Goal: Information Seeking & Learning: Find specific page/section

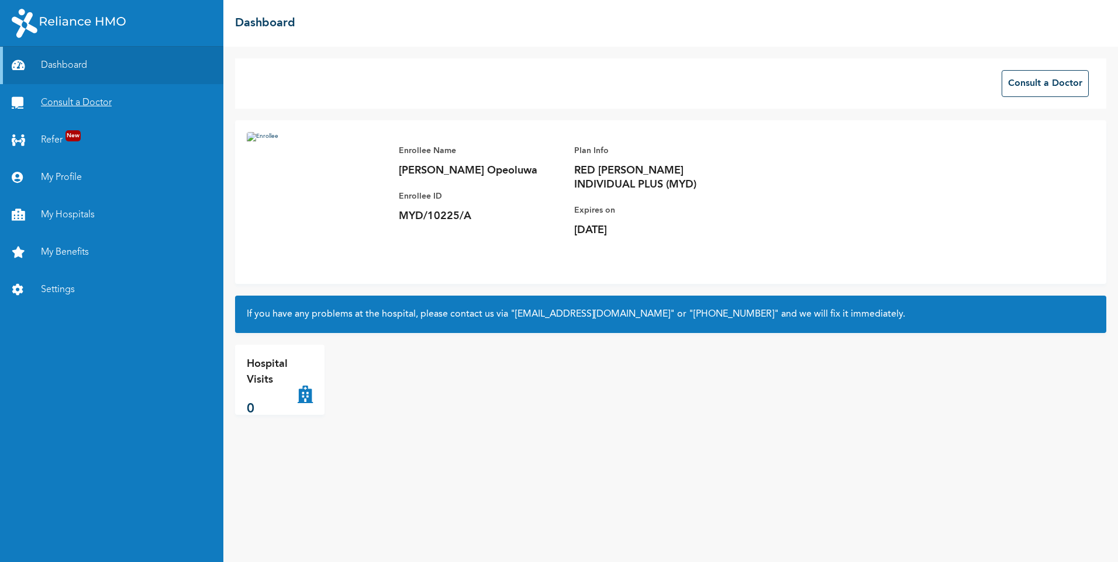
click at [78, 99] on link "Consult a Doctor" at bounding box center [111, 102] width 223 height 37
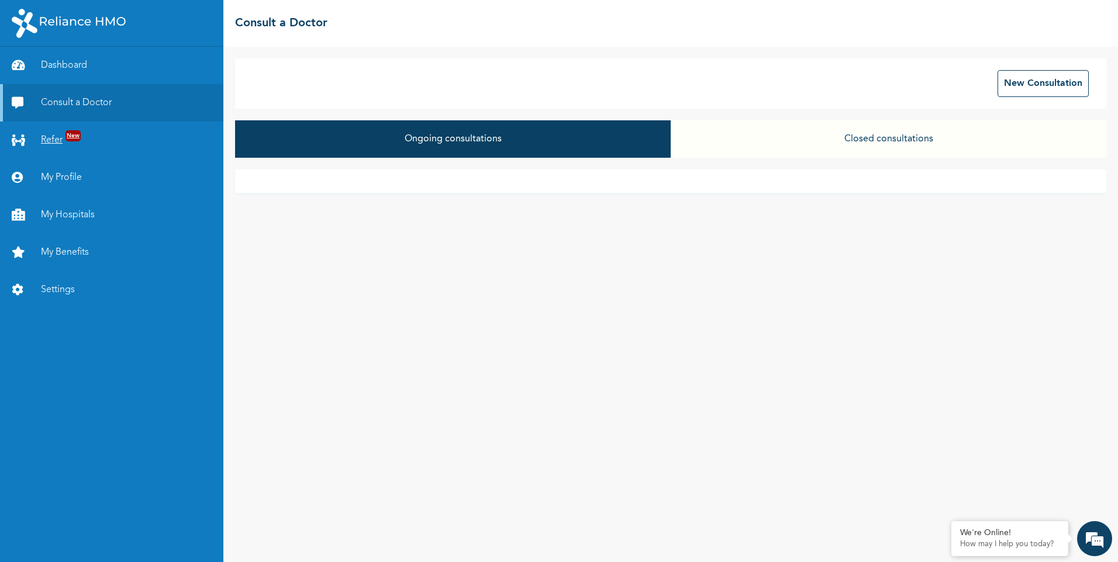
click at [57, 133] on link "Refer New" at bounding box center [111, 140] width 223 height 37
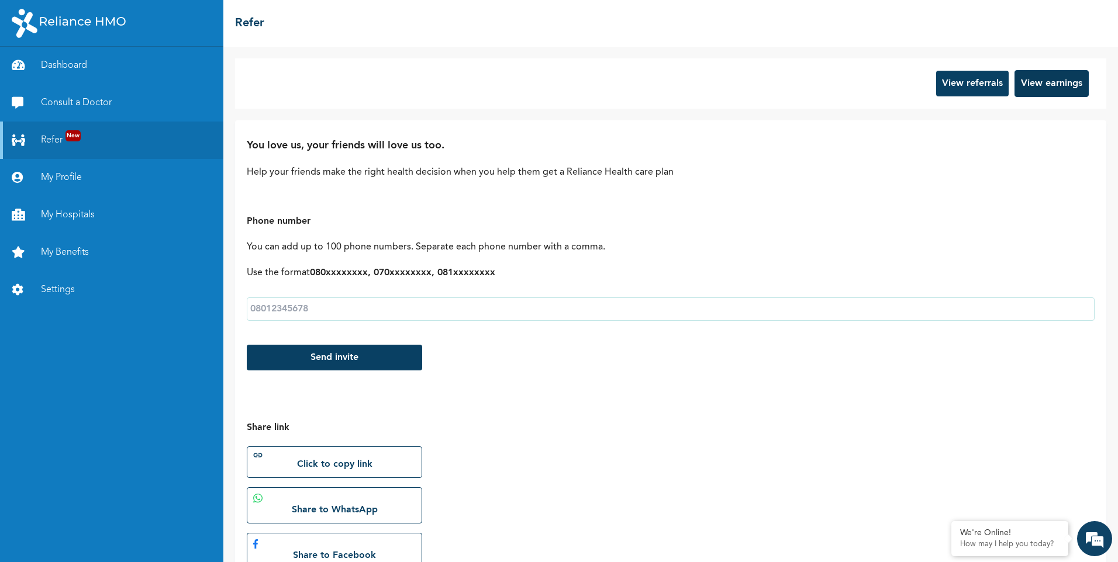
click at [1017, 88] on button "View earnings" at bounding box center [1051, 83] width 74 height 27
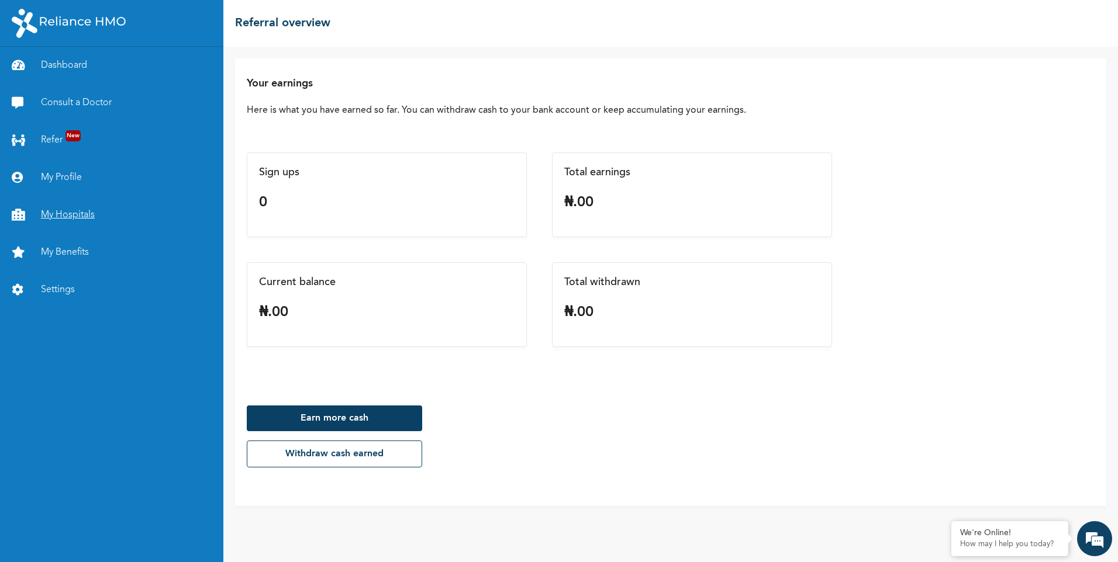
click at [81, 216] on link "My Hospitals" at bounding box center [111, 214] width 223 height 37
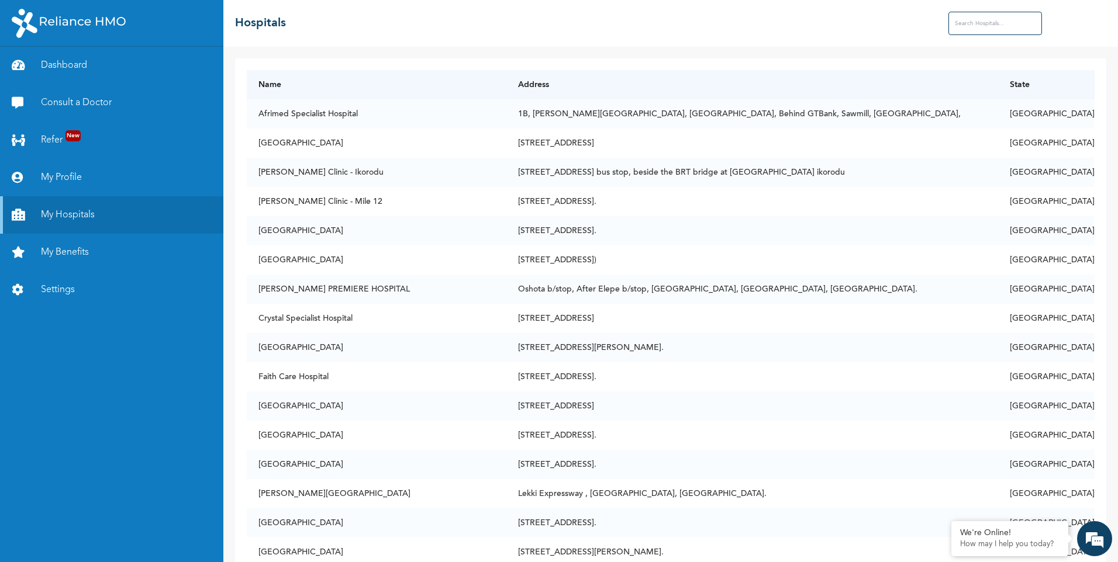
click at [976, 25] on input "text" at bounding box center [995, 23] width 94 height 23
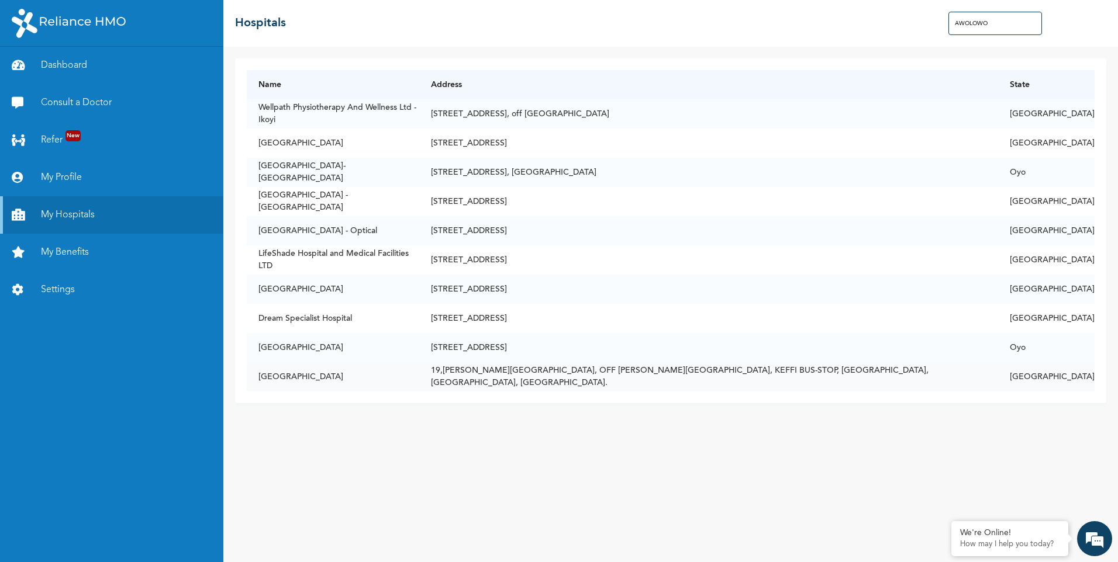
type input "AWOLOWO"
drag, startPoint x: 362, startPoint y: 375, endPoint x: 260, endPoint y: 371, distance: 102.4
click at [260, 371] on td "[GEOGRAPHIC_DATA]" at bounding box center [333, 376] width 172 height 29
drag, startPoint x: 260, startPoint y: 371, endPoint x: 263, endPoint y: 377, distance: 6.0
copy td "[GEOGRAPHIC_DATA]"
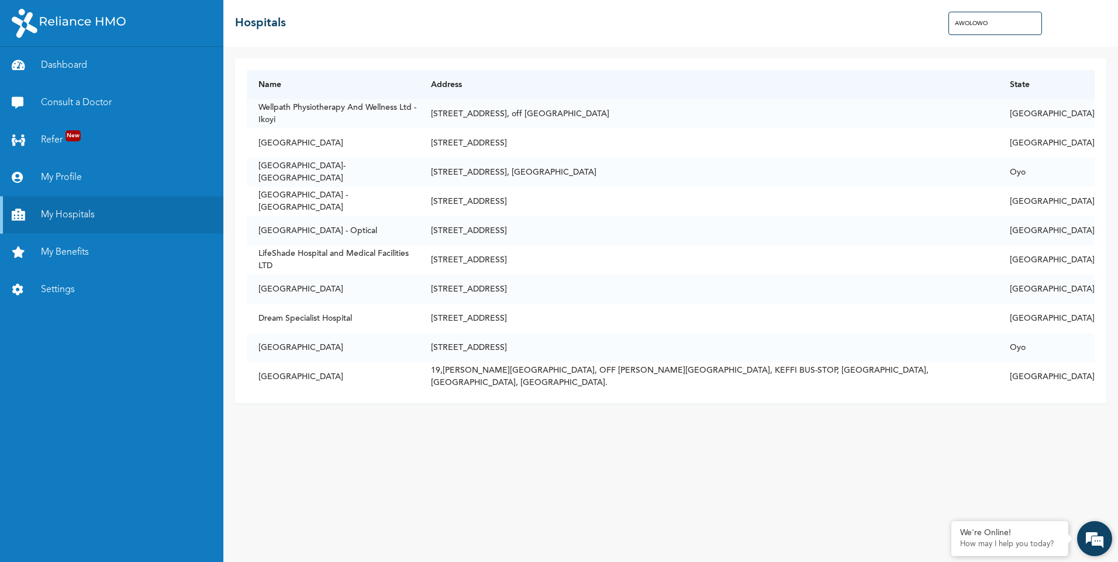
click at [1099, 531] on em at bounding box center [1095, 539] width 32 height 32
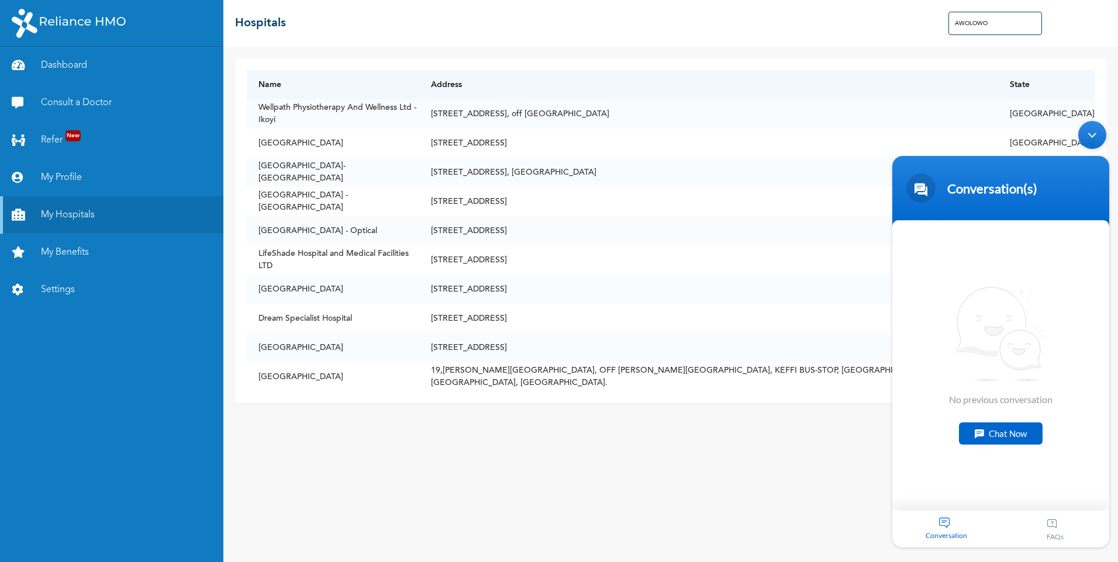
click at [1004, 437] on div "Chat Now" at bounding box center [1001, 434] width 84 height 22
click at [962, 491] on textarea "Type your message and hit 'Enter'" at bounding box center [1000, 490] width 217 height 41
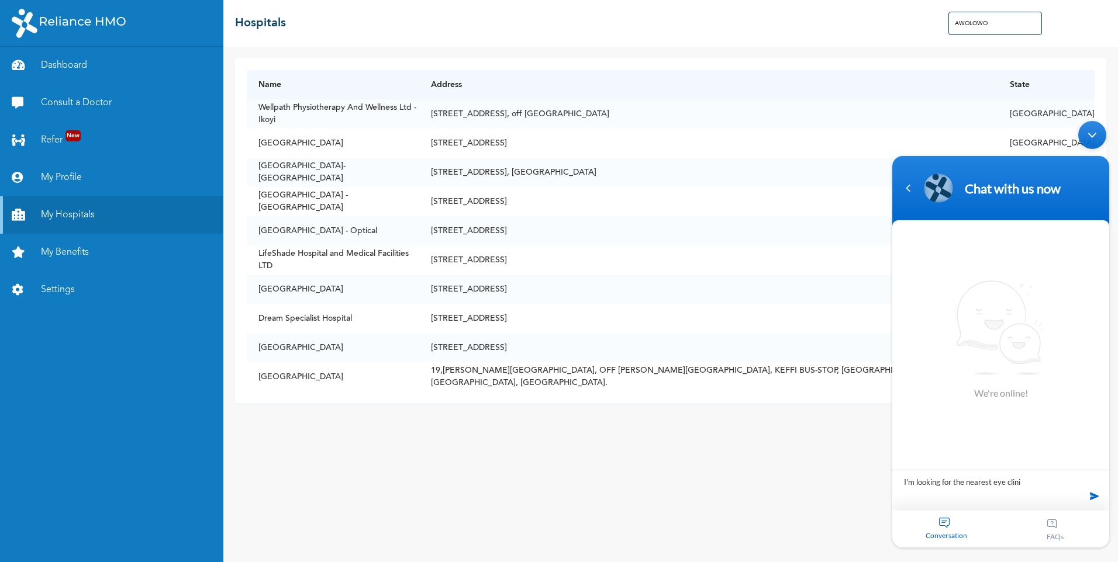
type textarea "I'm looking for the nearest eye clinic"
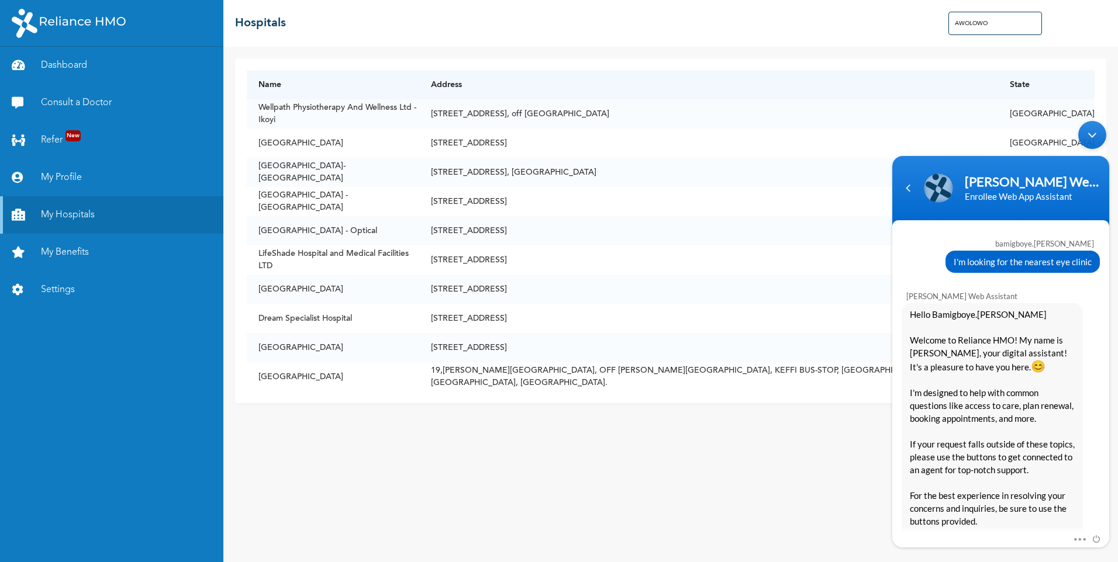
click at [976, 267] on span "I'm looking for the nearest eye clinic" at bounding box center [1023, 261] width 138 height 13
click at [977, 263] on span "I'm looking for the nearest eye clinic" at bounding box center [1023, 261] width 138 height 13
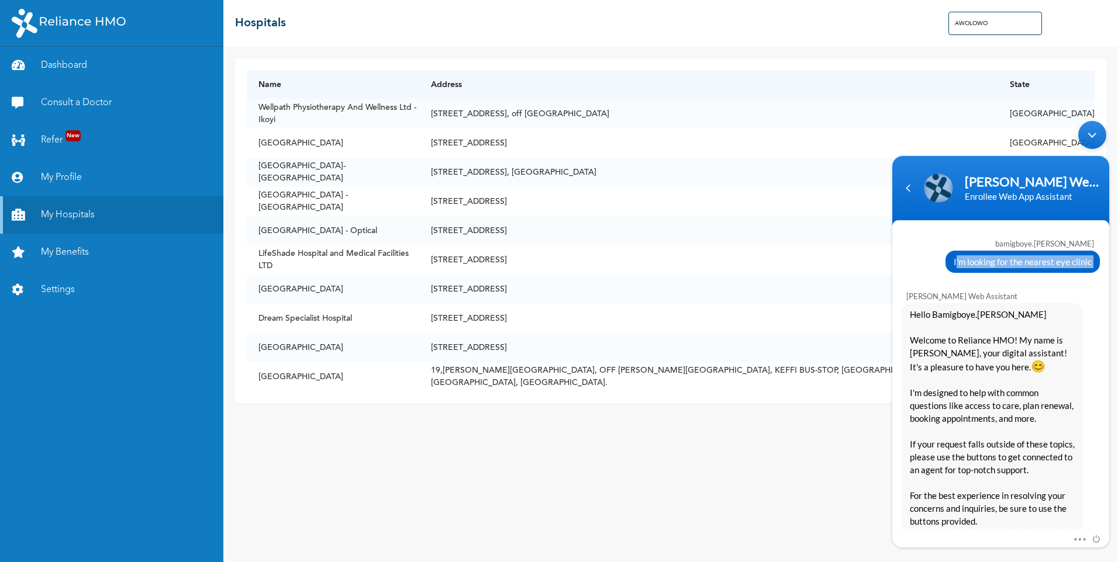
copy div "I'm looking for the nearest eye clinic"
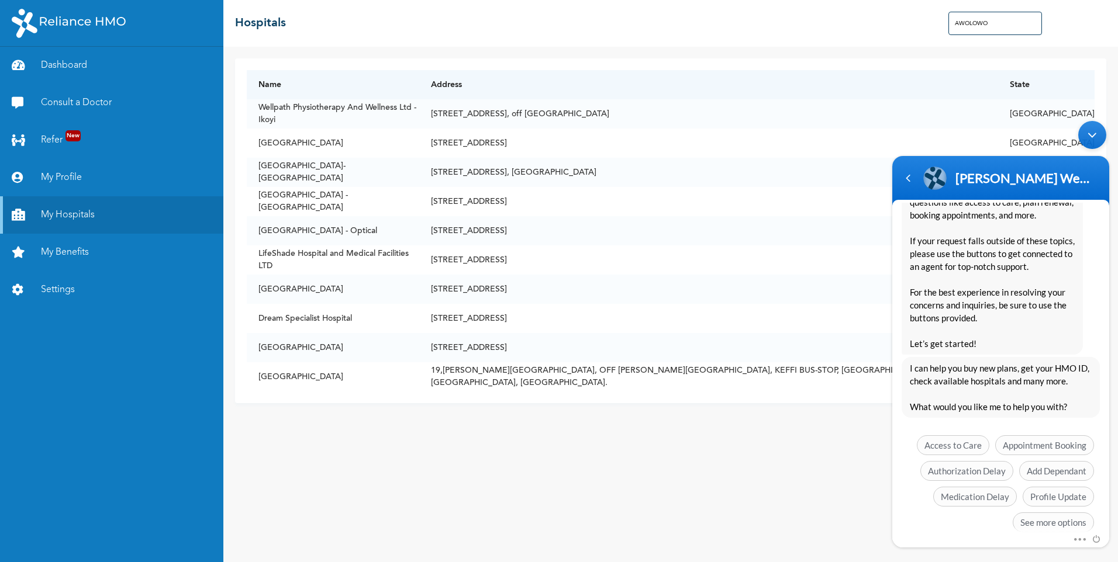
scroll to position [205, 0]
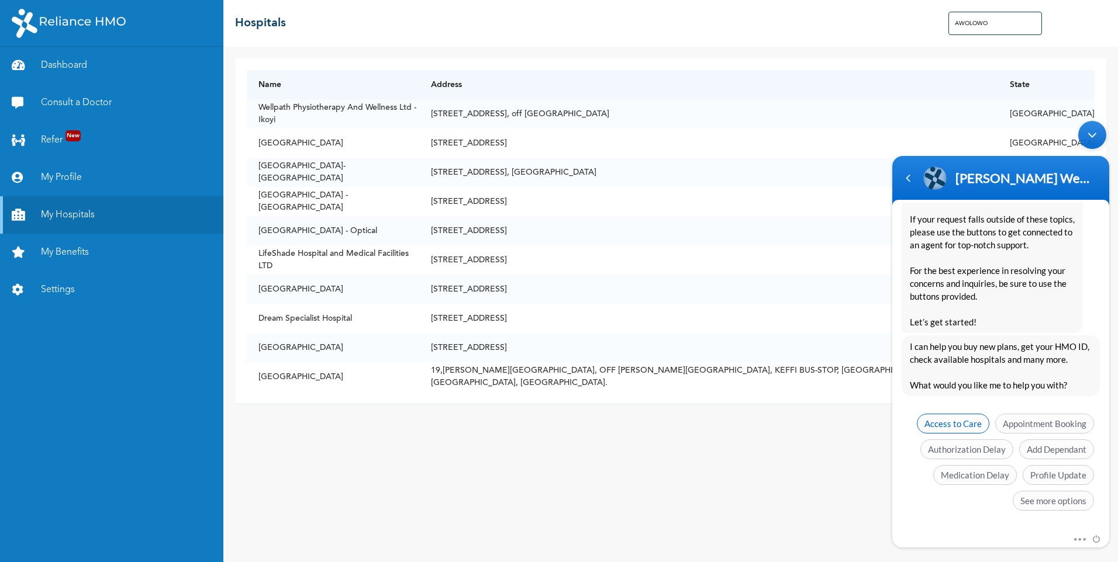
click at [966, 430] on span "Access to Care" at bounding box center [953, 424] width 72 height 20
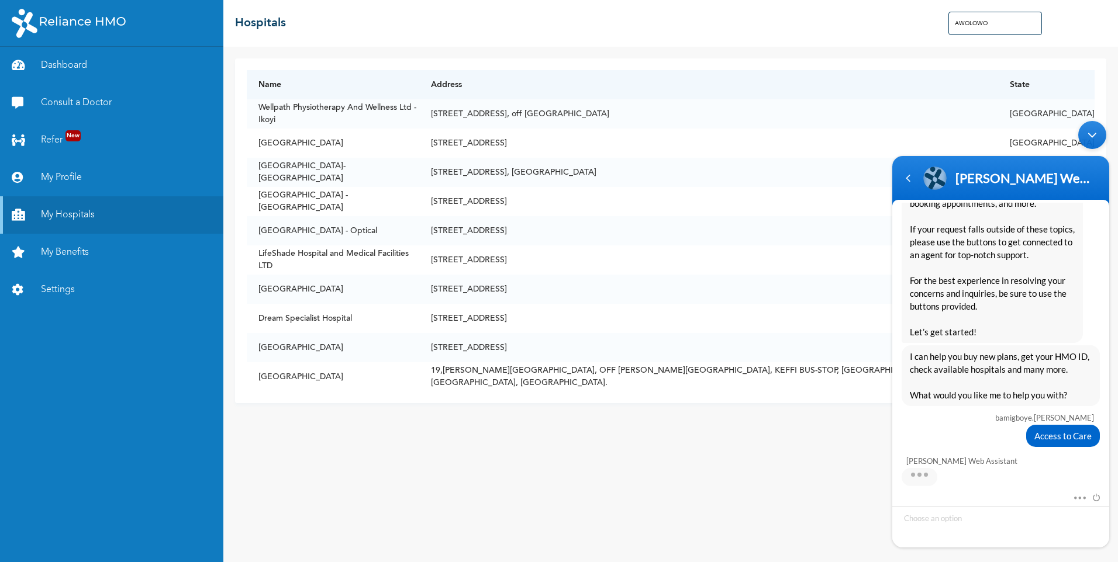
scroll to position [240, 0]
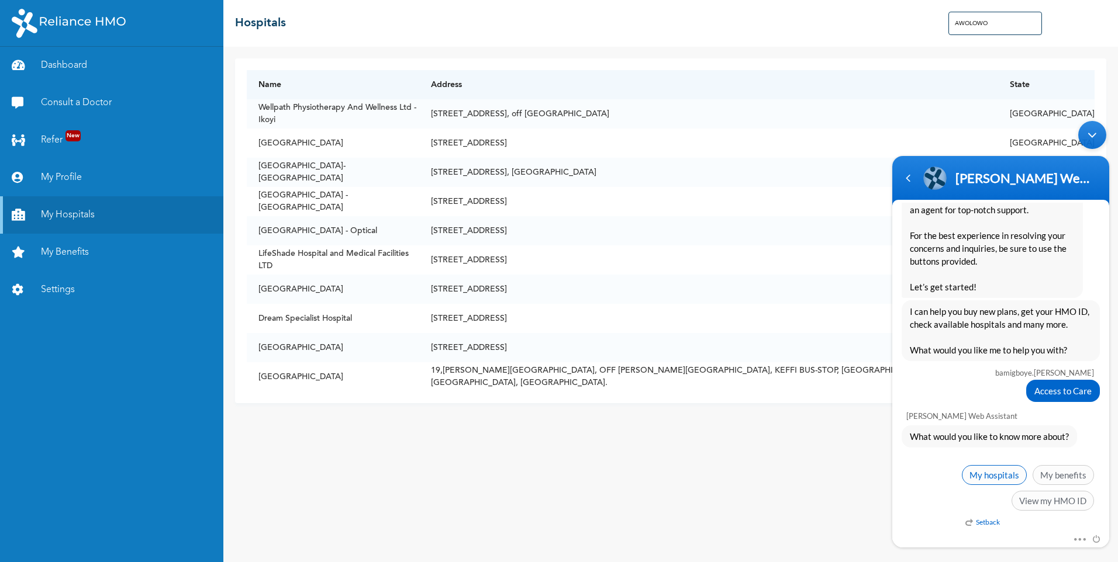
click at [987, 475] on span "My hospitals" at bounding box center [994, 475] width 65 height 20
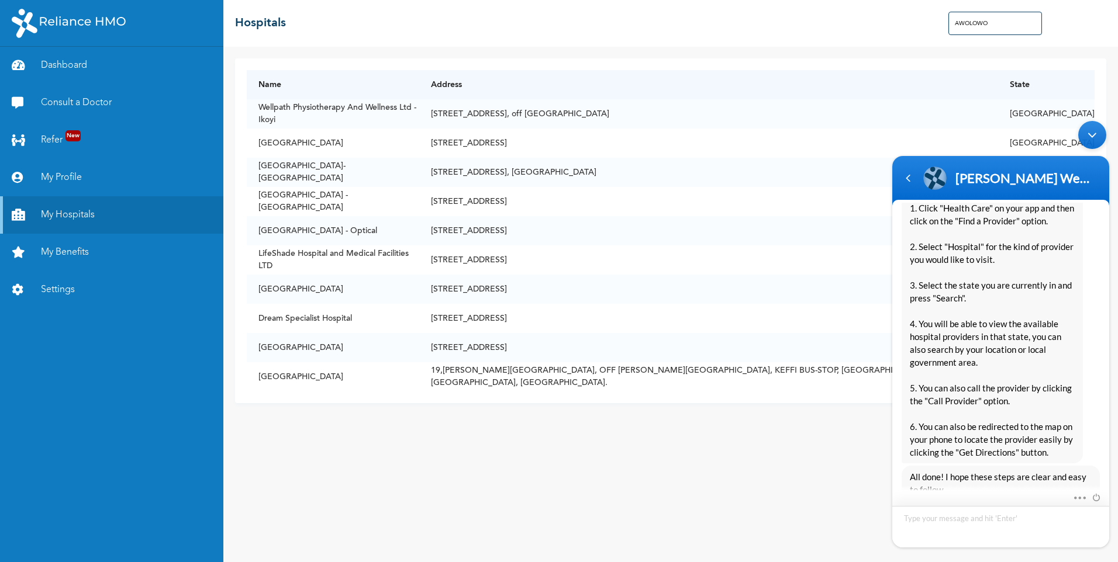
scroll to position [662, 0]
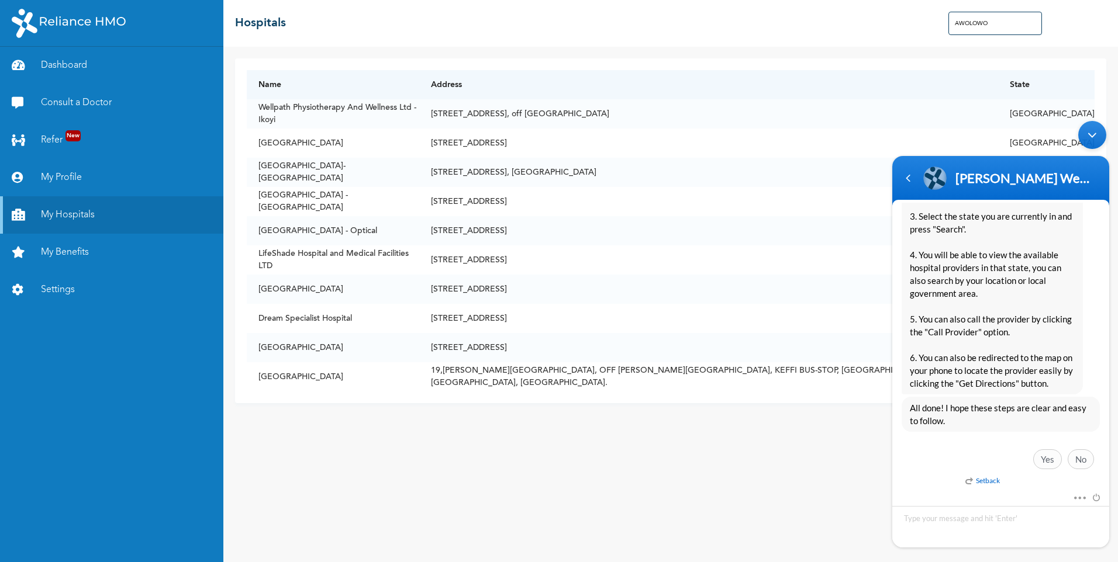
click at [780, 485] on div "Name Address State Wellpath Physiotherapy And Wellness Ltd - [GEOGRAPHIC_DATA] …" at bounding box center [670, 305] width 895 height 516
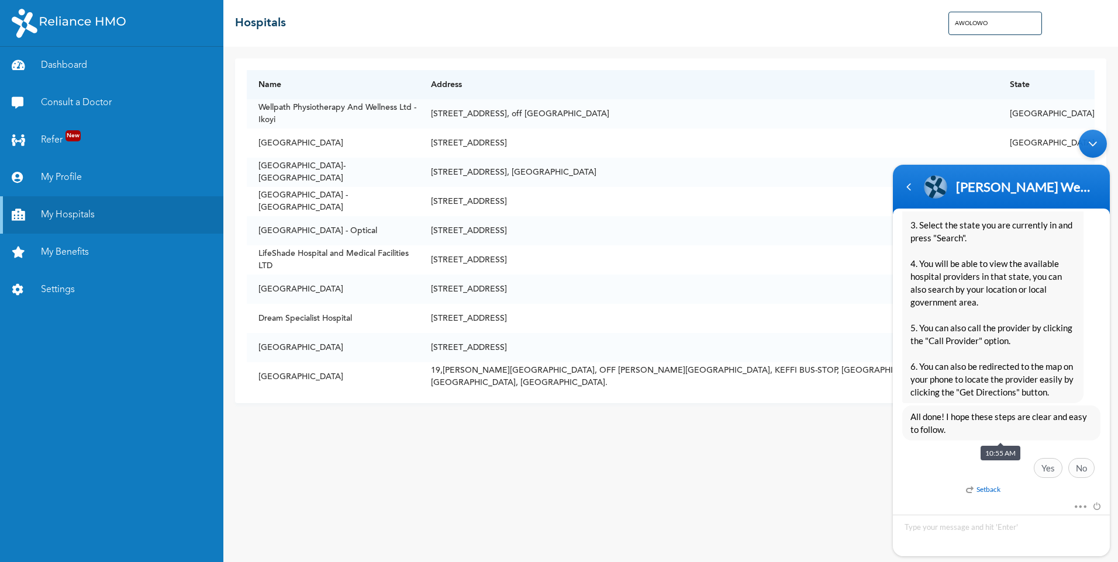
drag, startPoint x: 976, startPoint y: 177, endPoint x: 993, endPoint y: 437, distance: 261.3
click at [989, 443] on section "[PERSON_NAME] Web Assistant Enrollee Web App Assistant bamigboye.[PERSON_NAME] …" at bounding box center [1001, 361] width 217 height 392
click at [797, 474] on div "Name Address State Wellpath Physiotherapy And Wellness Ltd - [GEOGRAPHIC_DATA] …" at bounding box center [670, 305] width 895 height 516
click at [423, 511] on div "Name Address State Wellpath Physiotherapy And Wellness Ltd - [GEOGRAPHIC_DATA] …" at bounding box center [670, 305] width 895 height 516
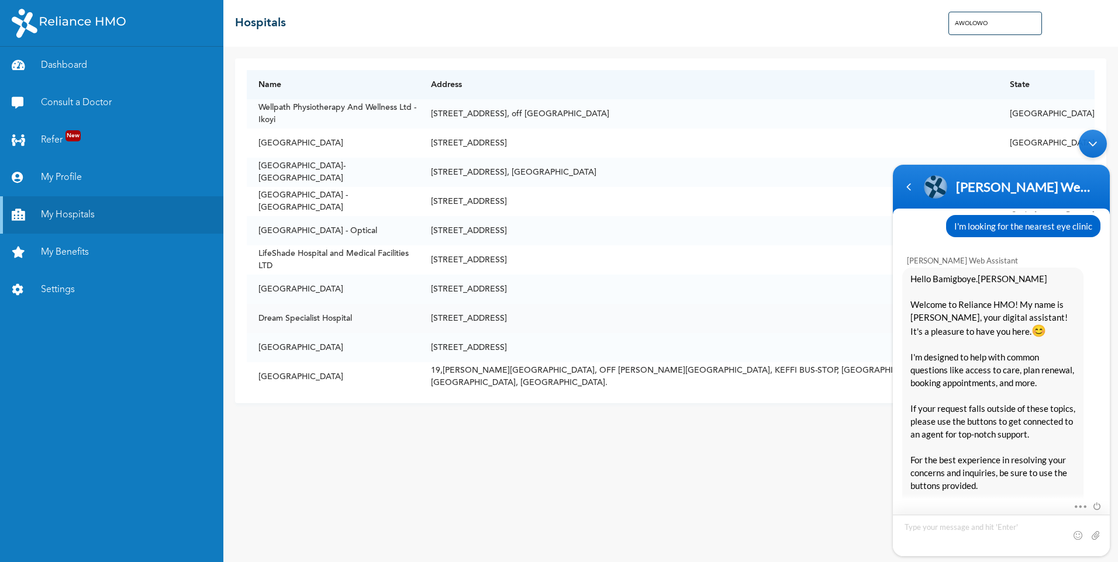
scroll to position [19, 0]
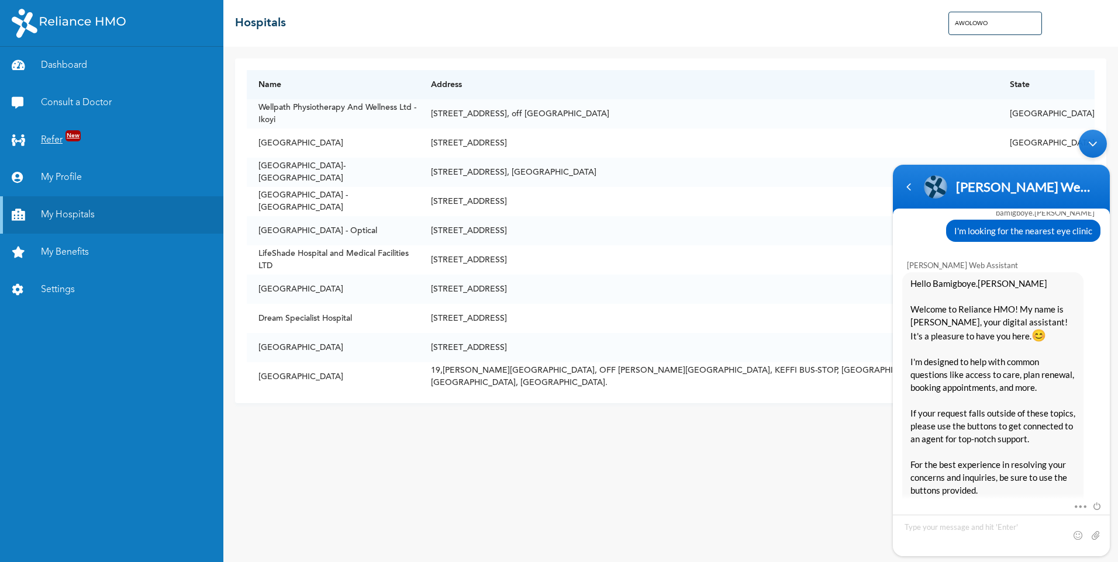
click at [89, 147] on link "Refer New" at bounding box center [111, 140] width 223 height 37
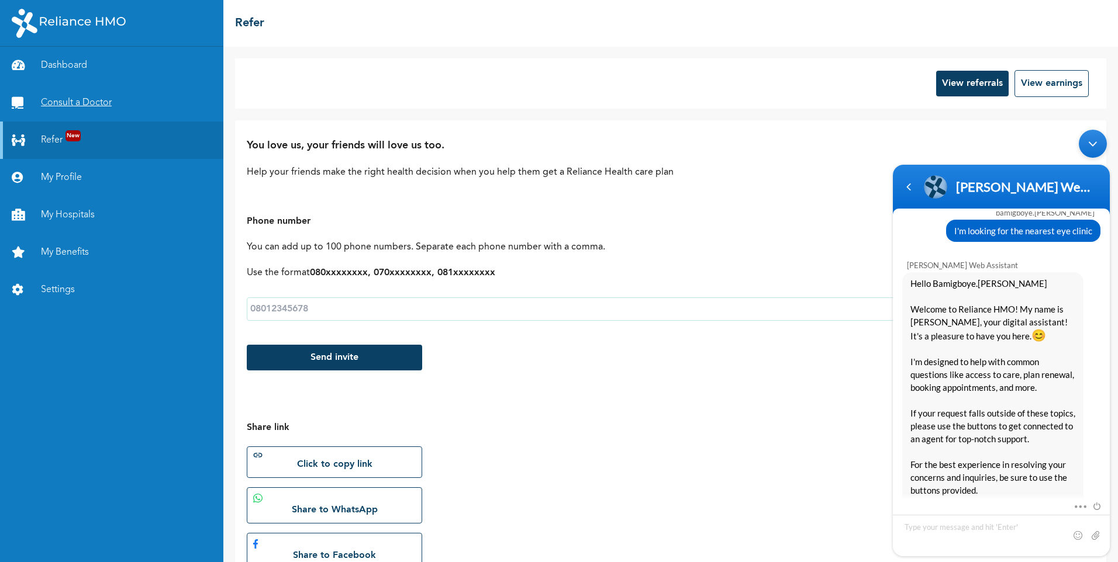
click at [56, 98] on link "Consult a Doctor" at bounding box center [111, 102] width 223 height 37
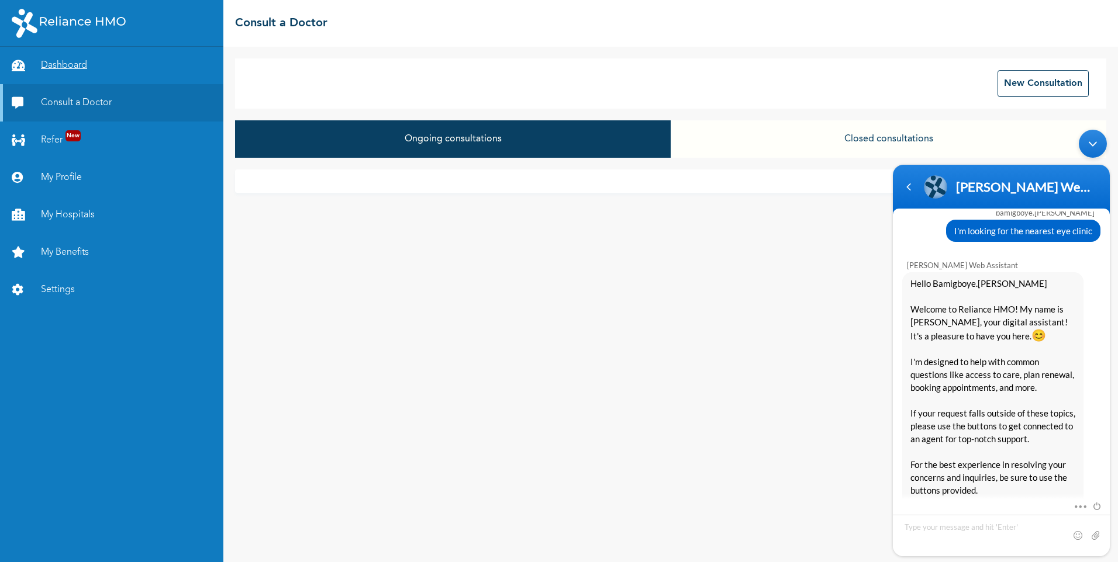
click at [55, 82] on link "Dashboard" at bounding box center [111, 65] width 223 height 37
